Goal: Information Seeking & Learning: Learn about a topic

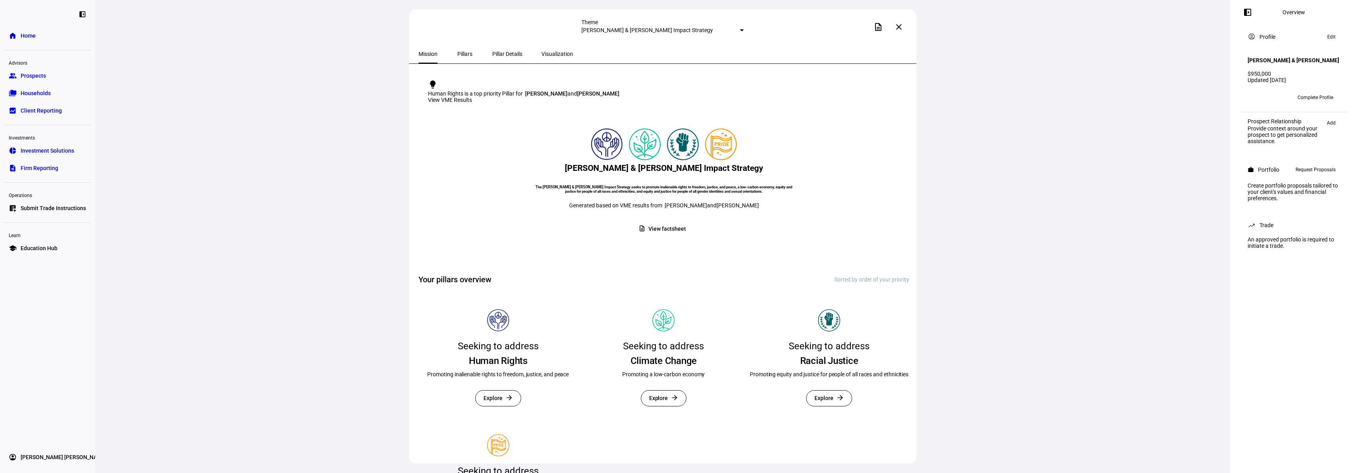
click at [461, 53] on span "Pillars" at bounding box center [464, 54] width 15 height 6
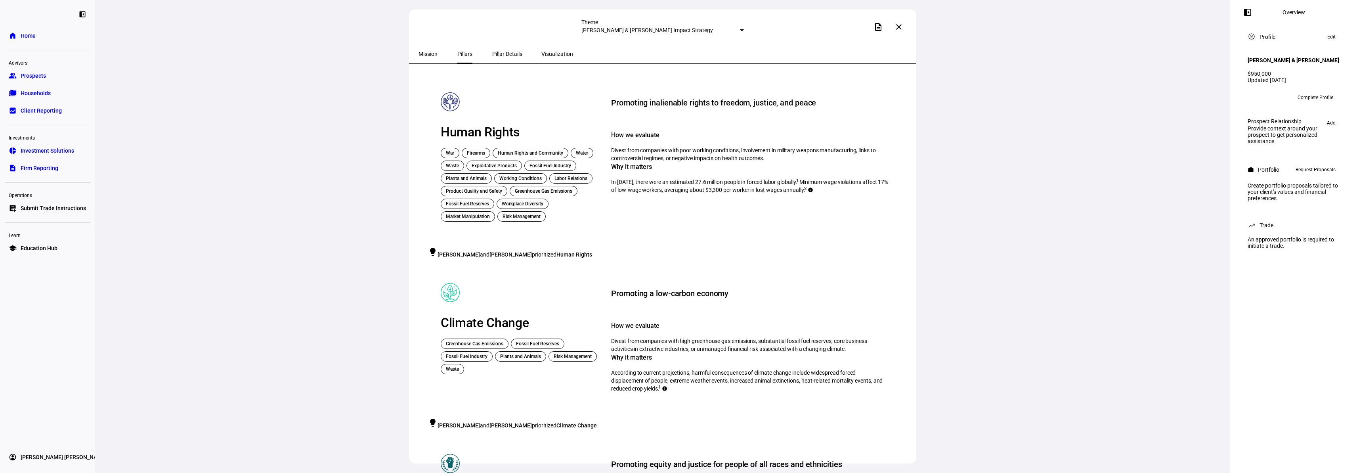
click at [499, 53] on span "Pillar Details" at bounding box center [507, 54] width 30 height 6
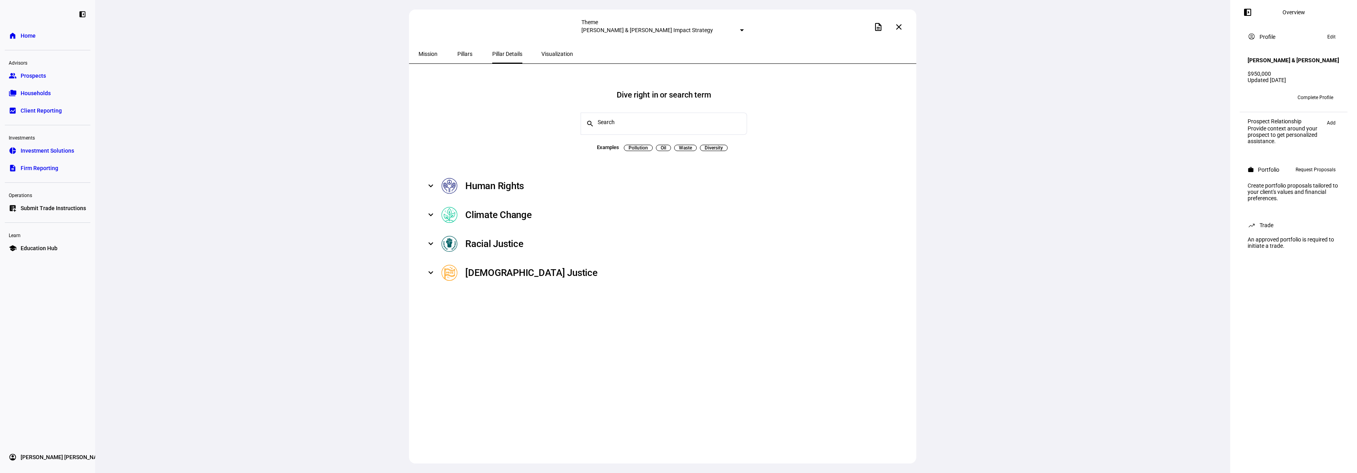
click at [432, 181] on span at bounding box center [430, 186] width 3 height 10
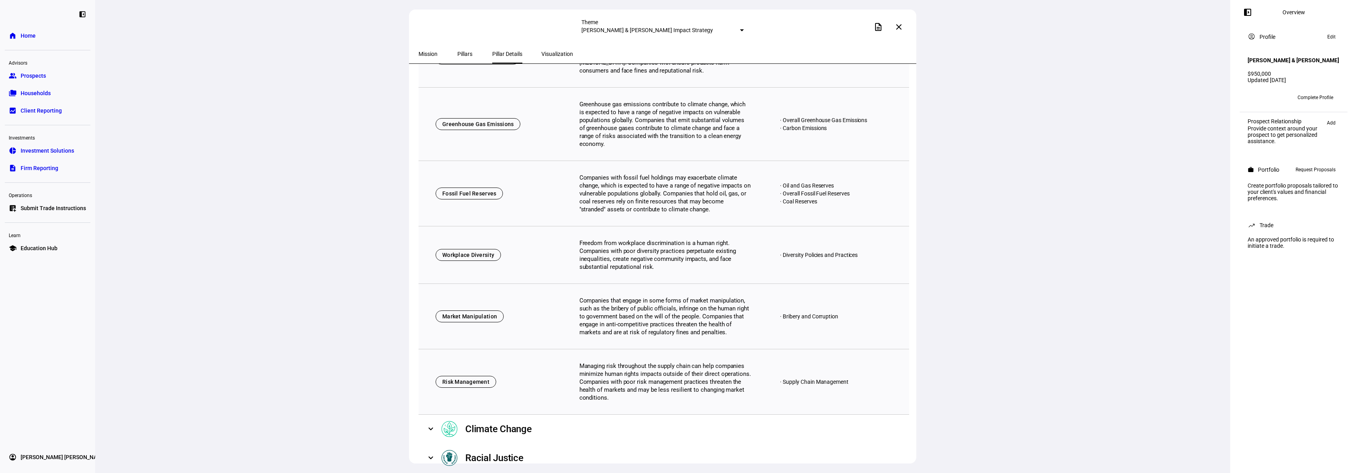
scroll to position [823, 0]
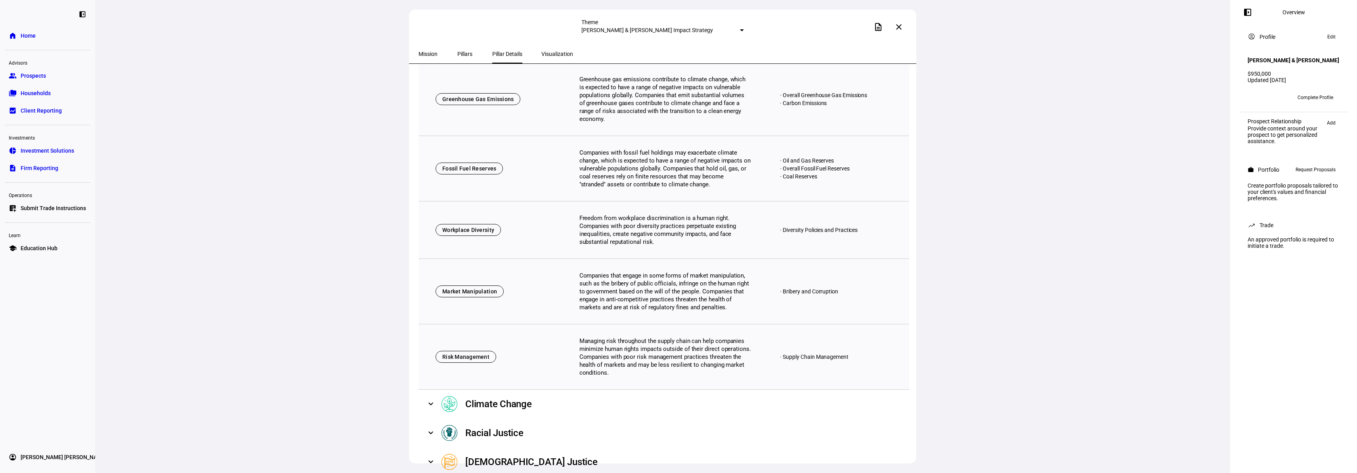
click at [432, 399] on span at bounding box center [430, 404] width 3 height 10
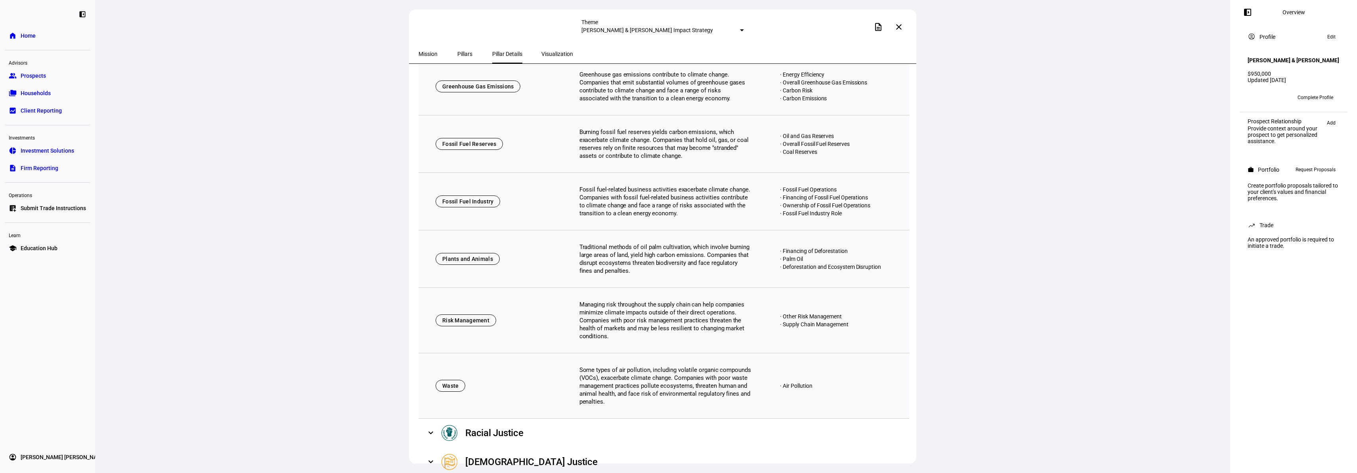
scroll to position [1184, 0]
drag, startPoint x: 434, startPoint y: 402, endPoint x: 444, endPoint y: 399, distance: 10.8
click at [434, 419] on mat-expansion-panel-header "Racial Justice" at bounding box center [664, 433] width 491 height 29
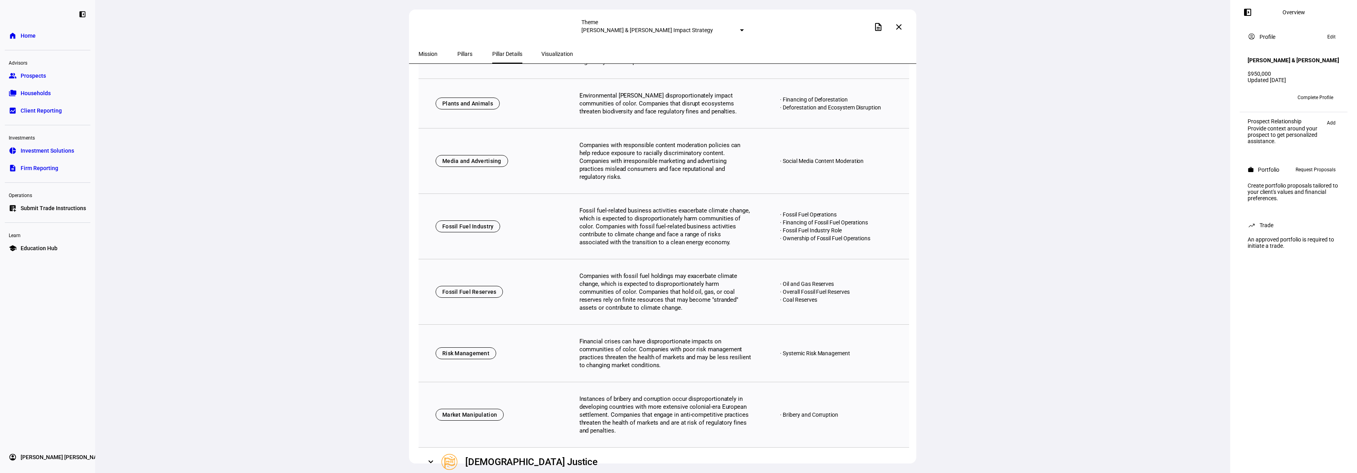
scroll to position [2191, 0]
click at [431, 447] on mat-expansion-panel-header "[DEMOGRAPHIC_DATA] Justice" at bounding box center [664, 461] width 491 height 29
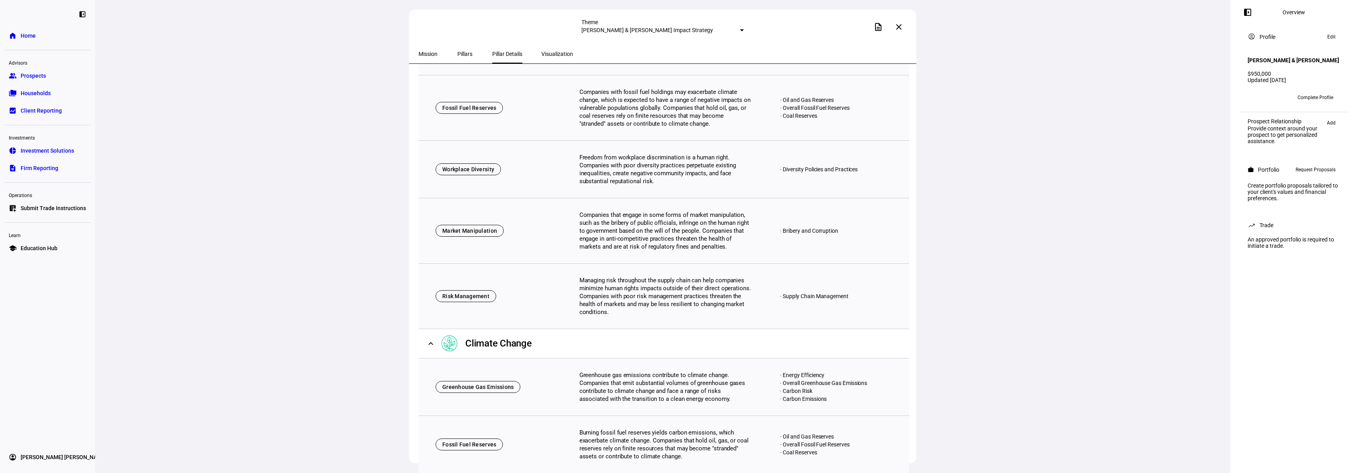
scroll to position [797, 0]
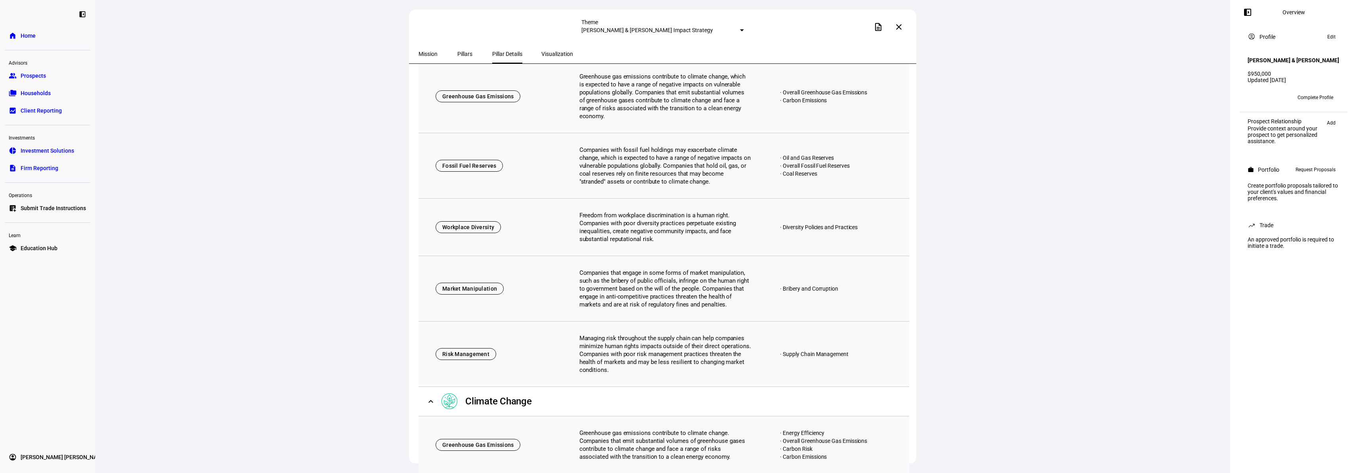
click at [541, 54] on span "Visualization" at bounding box center [557, 54] width 32 height 6
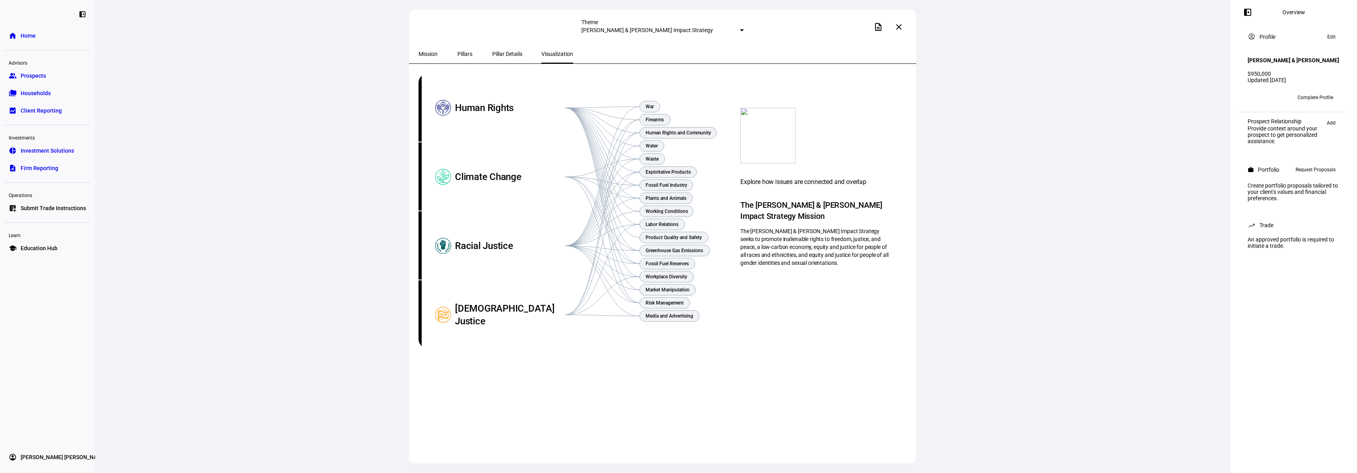
click at [428, 54] on span "Mission" at bounding box center [428, 54] width 19 height 6
